Goal: Information Seeking & Learning: Learn about a topic

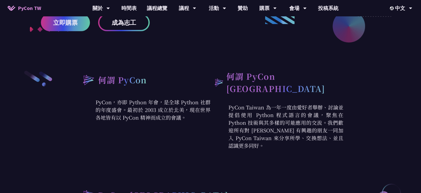
scroll to position [151, 0]
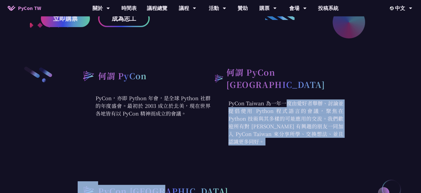
drag, startPoint x: 224, startPoint y: 90, endPoint x: 241, endPoint y: 143, distance: 55.5
click at [241, 141] on div "何謂 PyCon PyCon，亦即 Python 年會，是全球 Python 社群的年度盛會。最初於 2003 成立於北美，現在世界各地皆有以 PyCon 精…" at bounding box center [211, 176] width 266 height 221
click at [242, 152] on div "何謂 PyCon PyCon，亦即 Python 年會，是全球 Python 社群的年度盛會。最初於 2003 成立於北美，現在世界各地皆有以 PyCon 精…" at bounding box center [211, 176] width 266 height 221
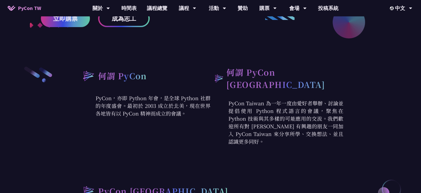
scroll to position [227, 0]
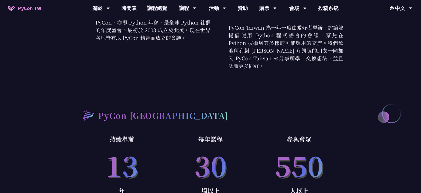
drag, startPoint x: 225, startPoint y: 163, endPoint x: 287, endPoint y: 159, distance: 62.2
click at [287, 159] on div "持續舉辦 [DATE] 每年議程 30 場以上 參與會眾 550 人以上" at bounding box center [211, 172] width 266 height 77
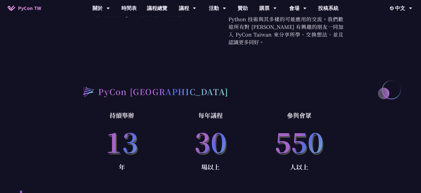
scroll to position [379, 0]
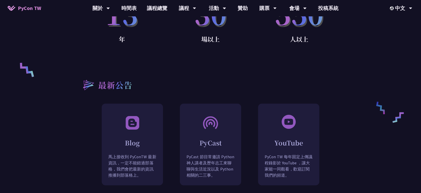
click at [208, 60] on div "最新公告 Blog 馬上接收到 PyConTW 最新資訊，一定不能錯過部落格，我們會把最新的資訊推播到部落格上。 共同筆記 HackMD 是能讓大家快速撰寫知…" at bounding box center [211, 122] width 266 height 125
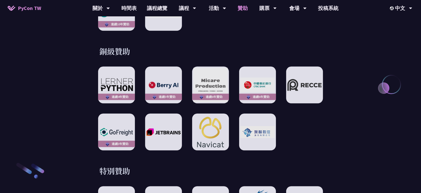
scroll to position [484, 0]
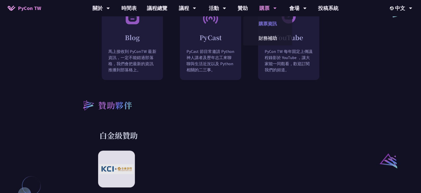
click at [266, 21] on link "購票資訊" at bounding box center [267, 24] width 49 height 12
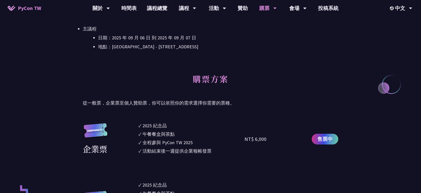
scroll to position [227, 0]
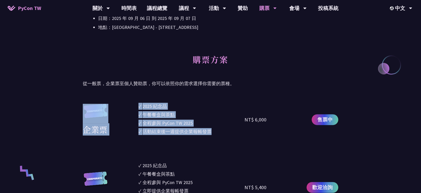
drag, startPoint x: 134, startPoint y: 102, endPoint x: 226, endPoint y: 137, distance: 98.5
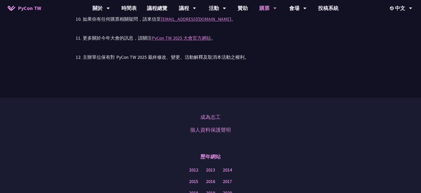
scroll to position [1229, 0]
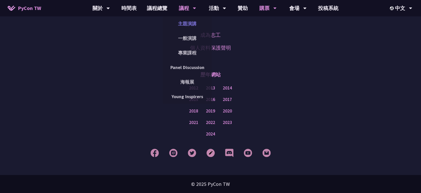
click at [193, 21] on link "主題演講" at bounding box center [187, 24] width 49 height 12
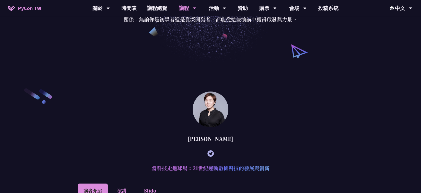
scroll to position [76, 0]
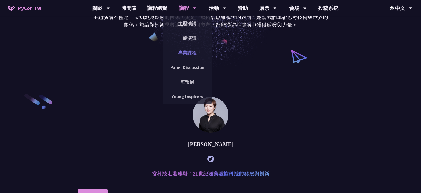
click at [190, 51] on link "專業課程" at bounding box center [187, 53] width 49 height 12
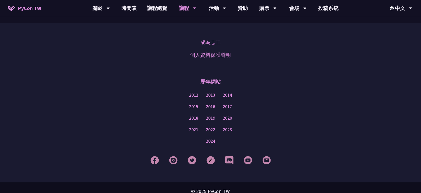
scroll to position [378, 0]
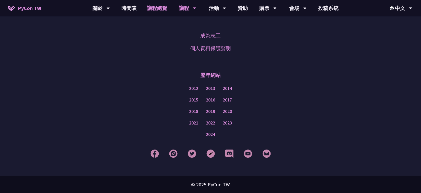
click at [157, 5] on link "議程總覽" at bounding box center [157, 8] width 31 height 16
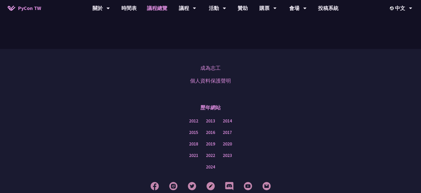
scroll to position [606, 0]
